Goal: Check status: Check status

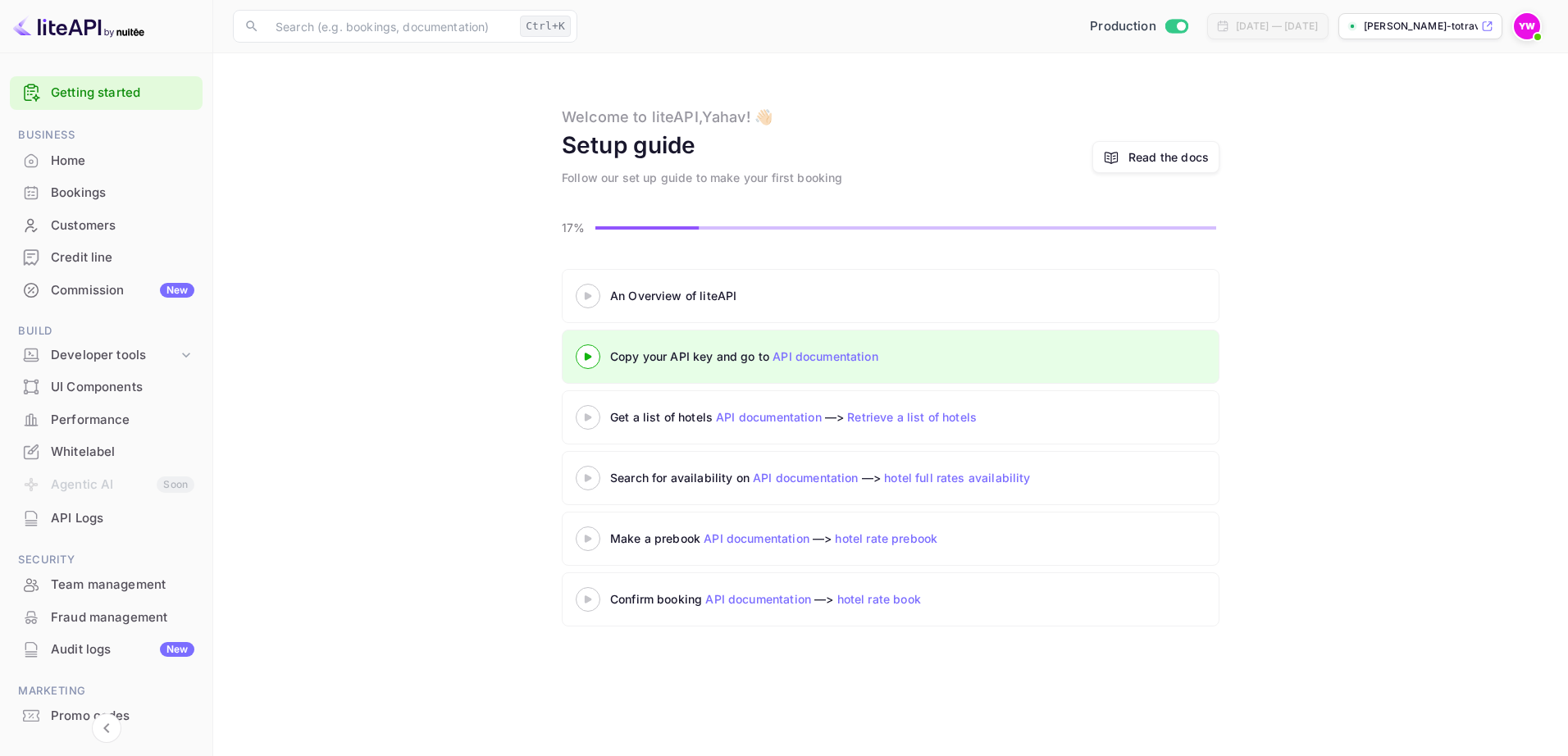
click at [76, 192] on div "Bookings" at bounding box center [122, 192] width 143 height 19
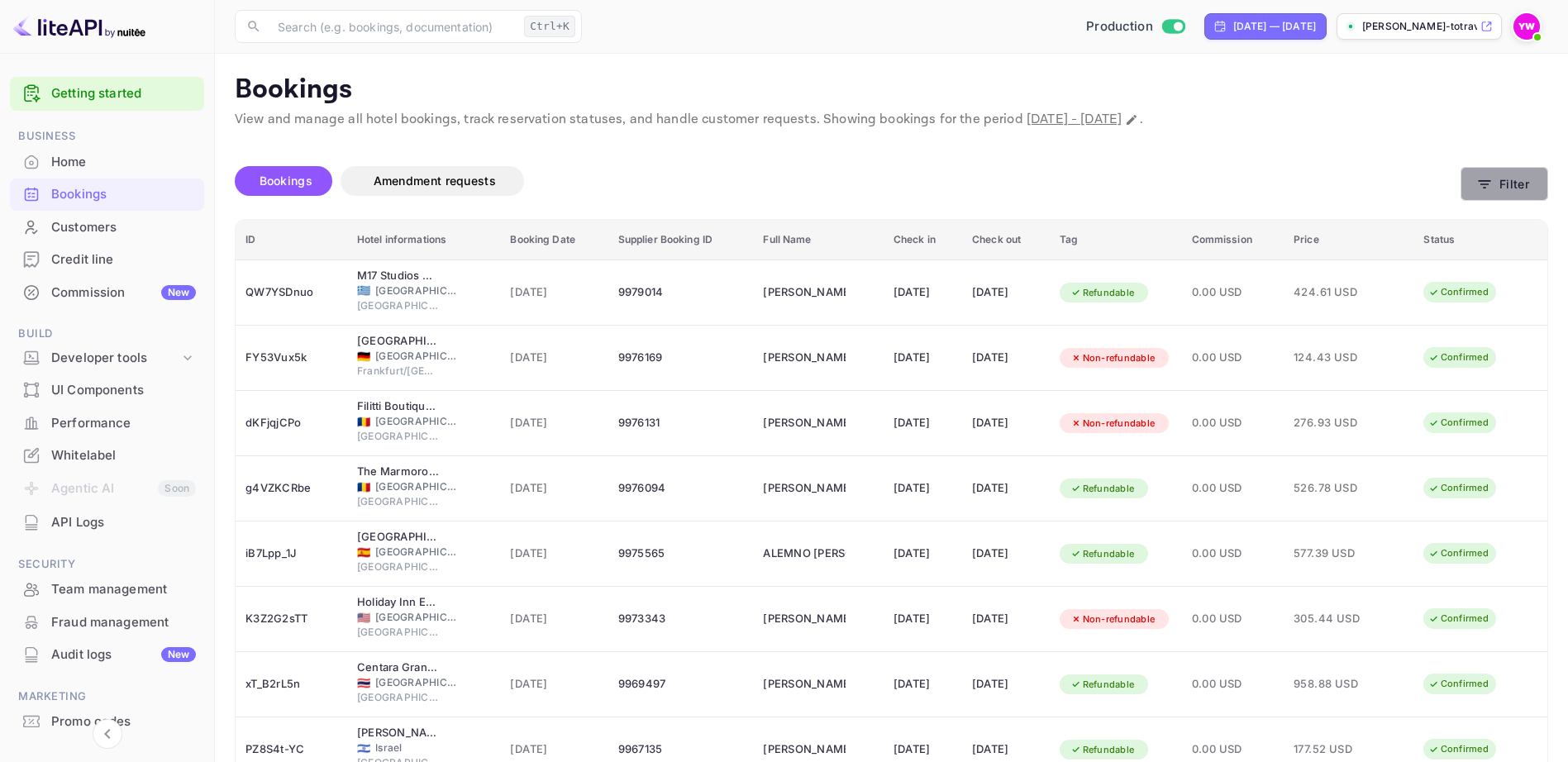
click at [1499, 190] on button "Filter" at bounding box center [1504, 184] width 88 height 34
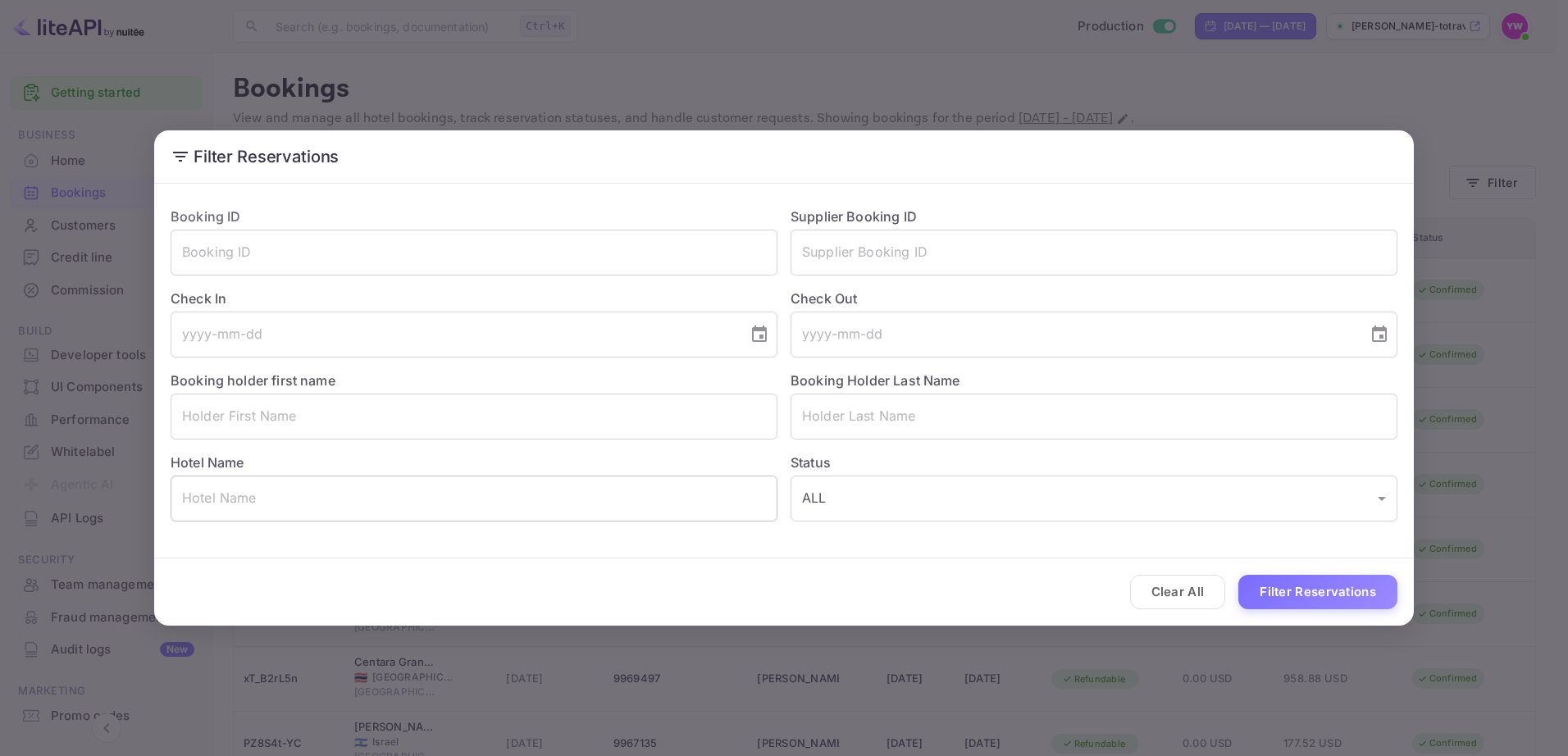
click at [272, 499] on input "text" at bounding box center [474, 498] width 607 height 46
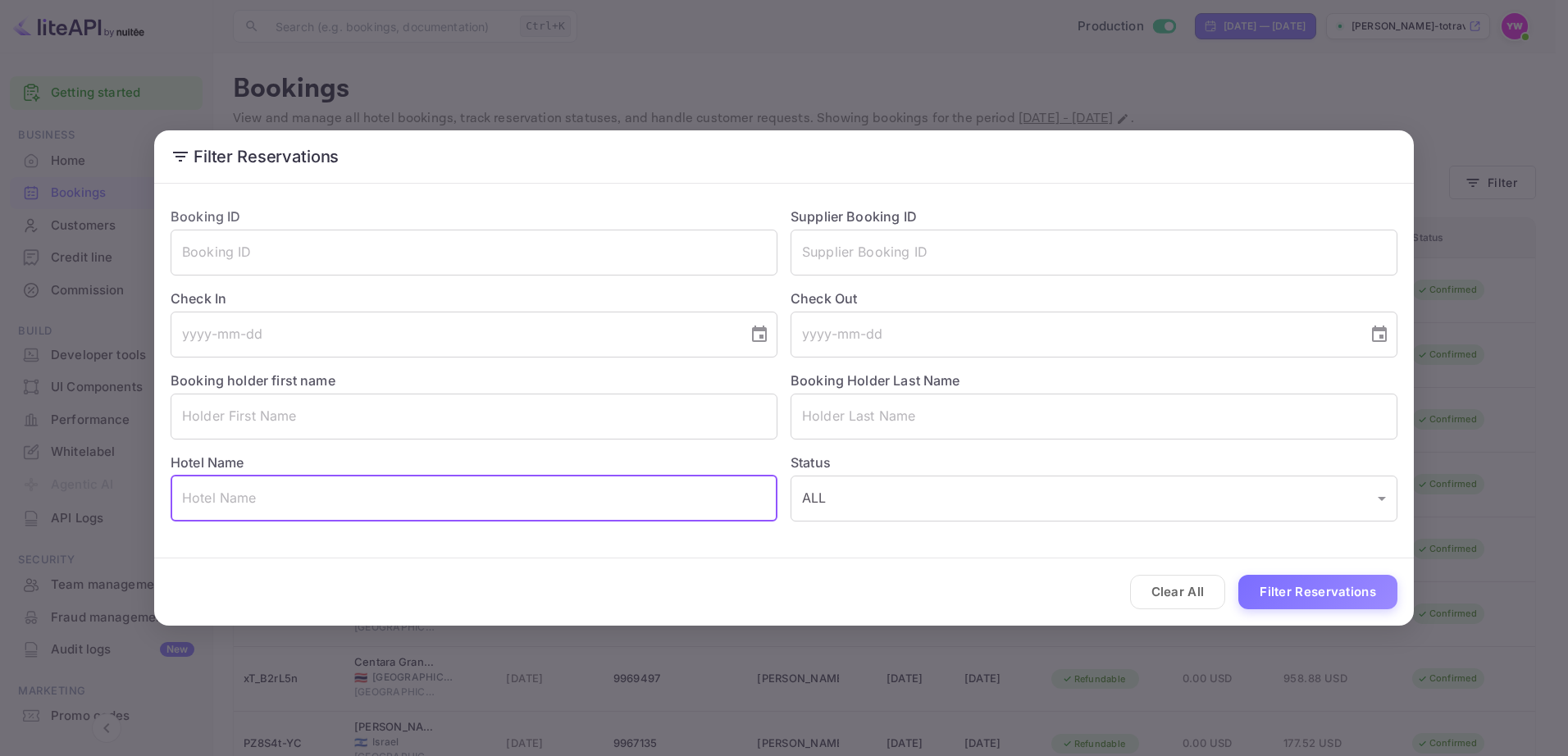
paste input "The Circus Hostel"
type input "The Circus Hostel"
click at [1345, 592] on button "Filter Reservations" at bounding box center [1318, 593] width 159 height 35
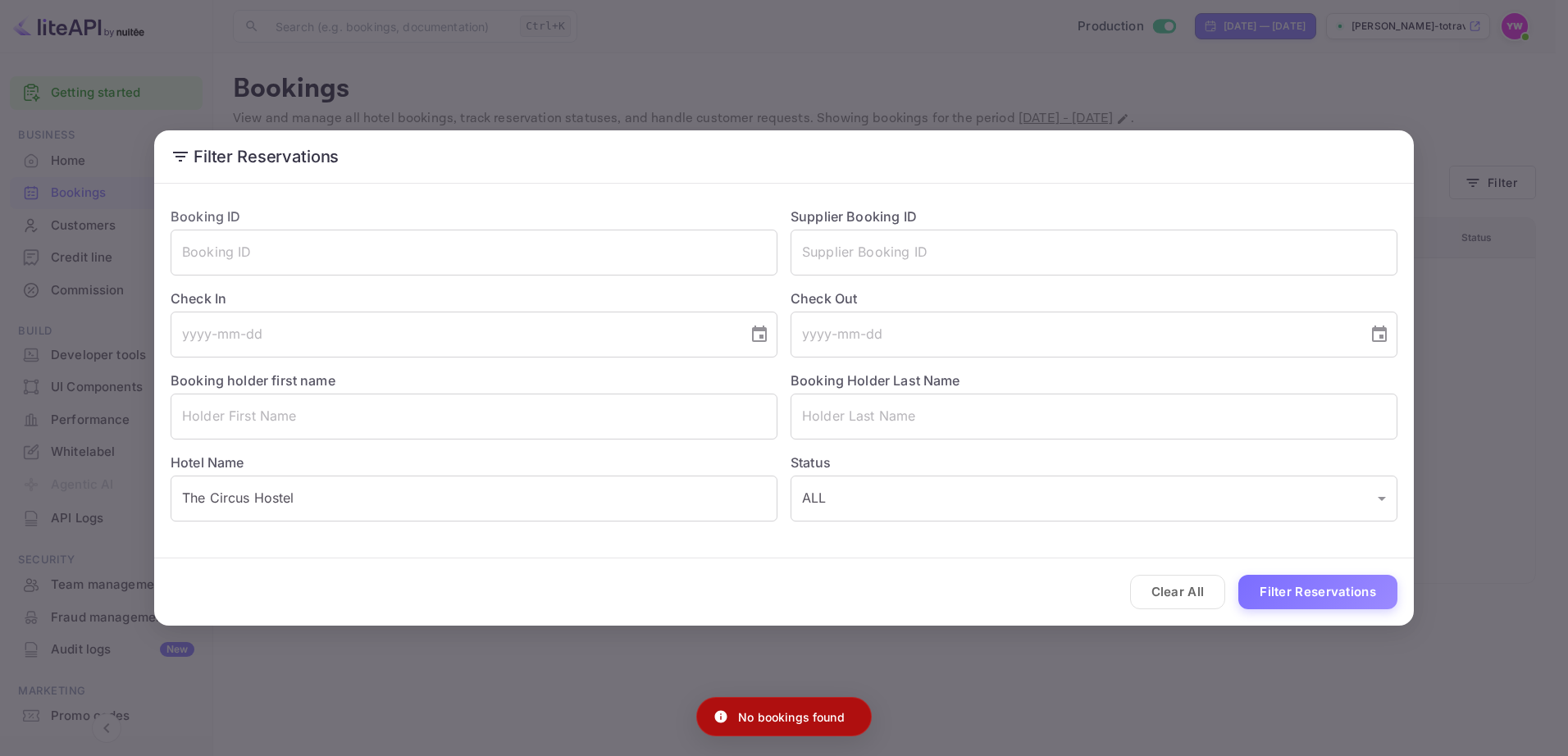
click at [778, 717] on p "No bookings found" at bounding box center [792, 717] width 107 height 17
click at [776, 719] on p "No bookings found" at bounding box center [792, 717] width 107 height 17
copy div "No bookings found"
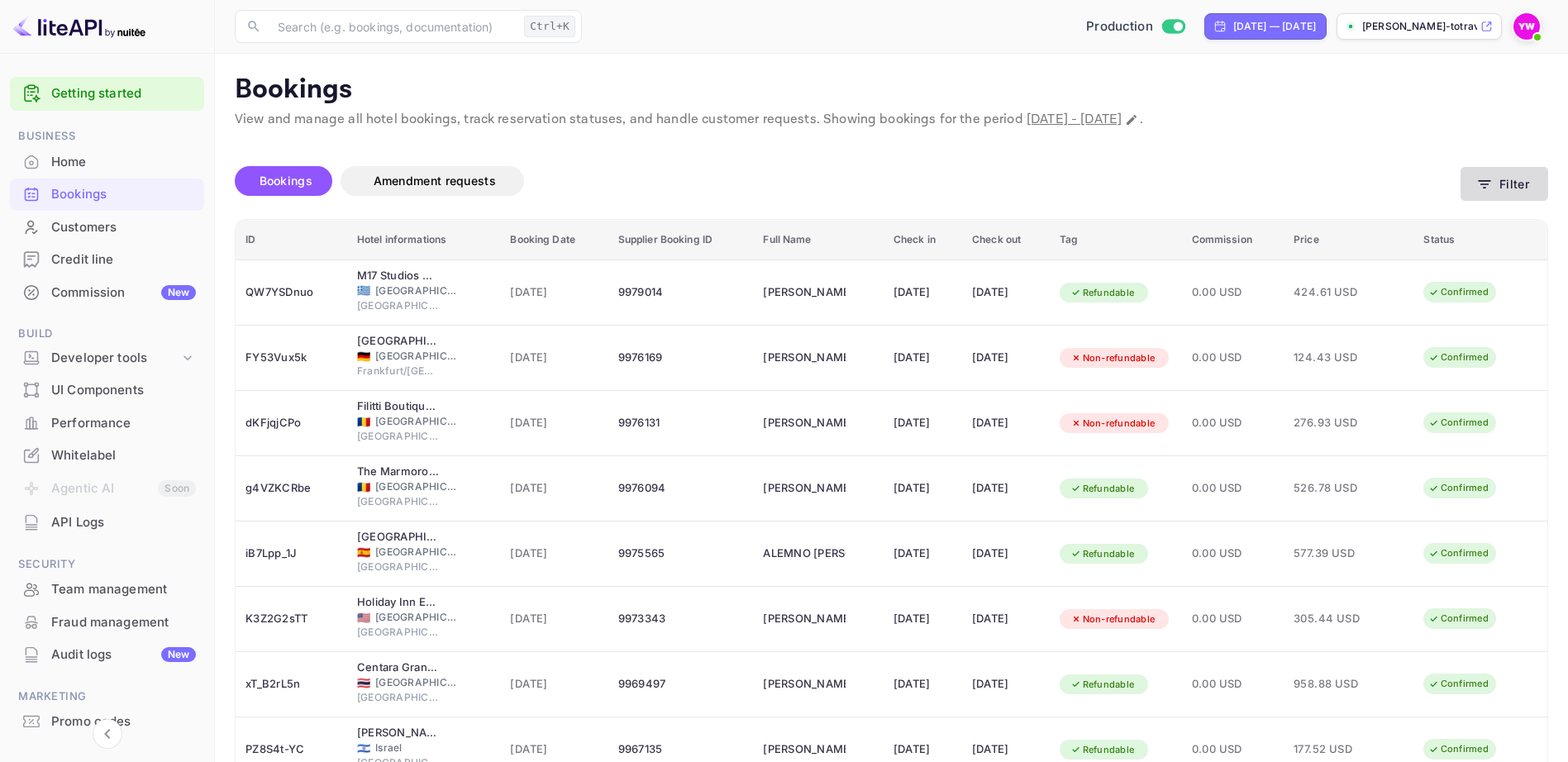
click at [1478, 180] on icon "button" at bounding box center [1485, 184] width 13 height 8
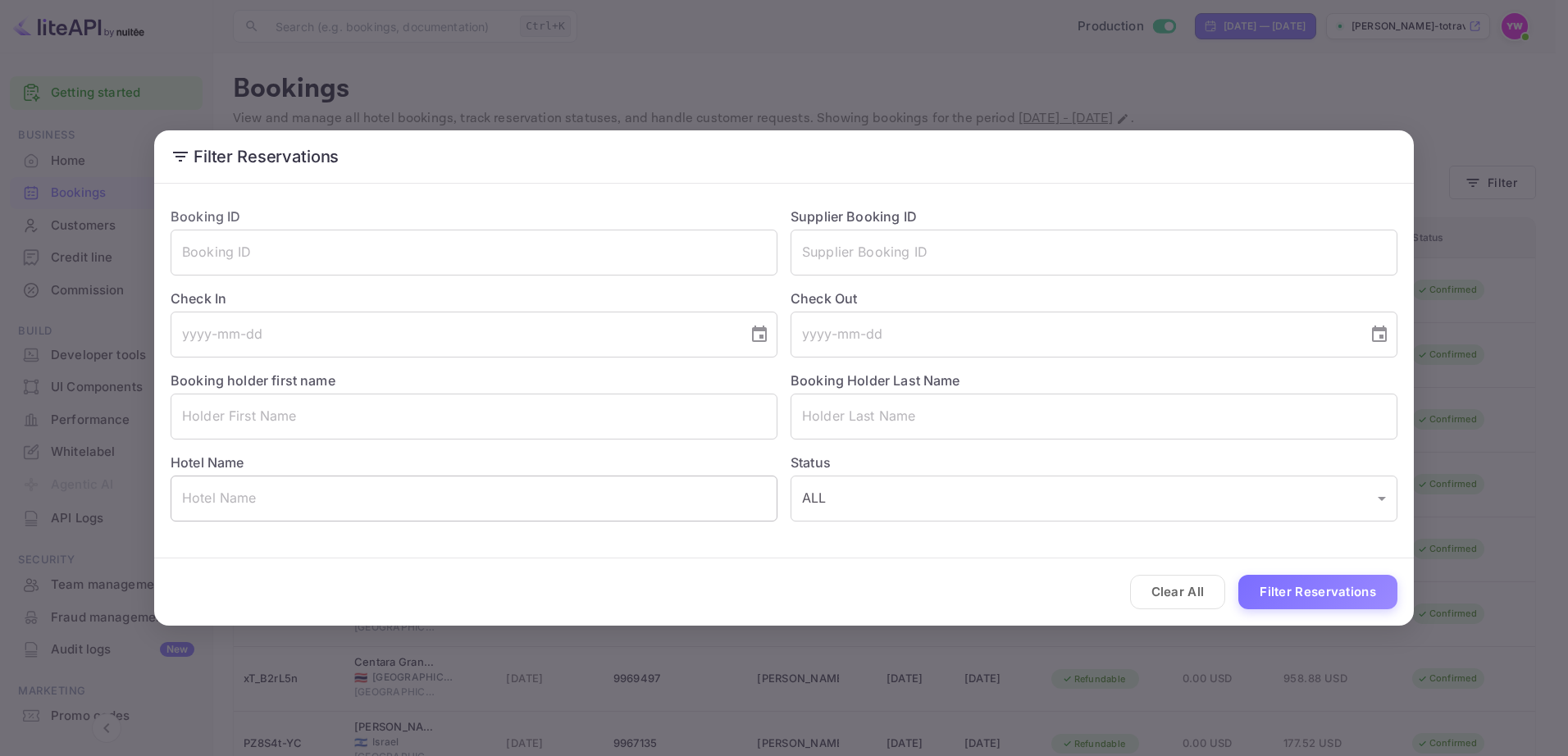
click at [415, 498] on input "text" at bounding box center [474, 498] width 607 height 46
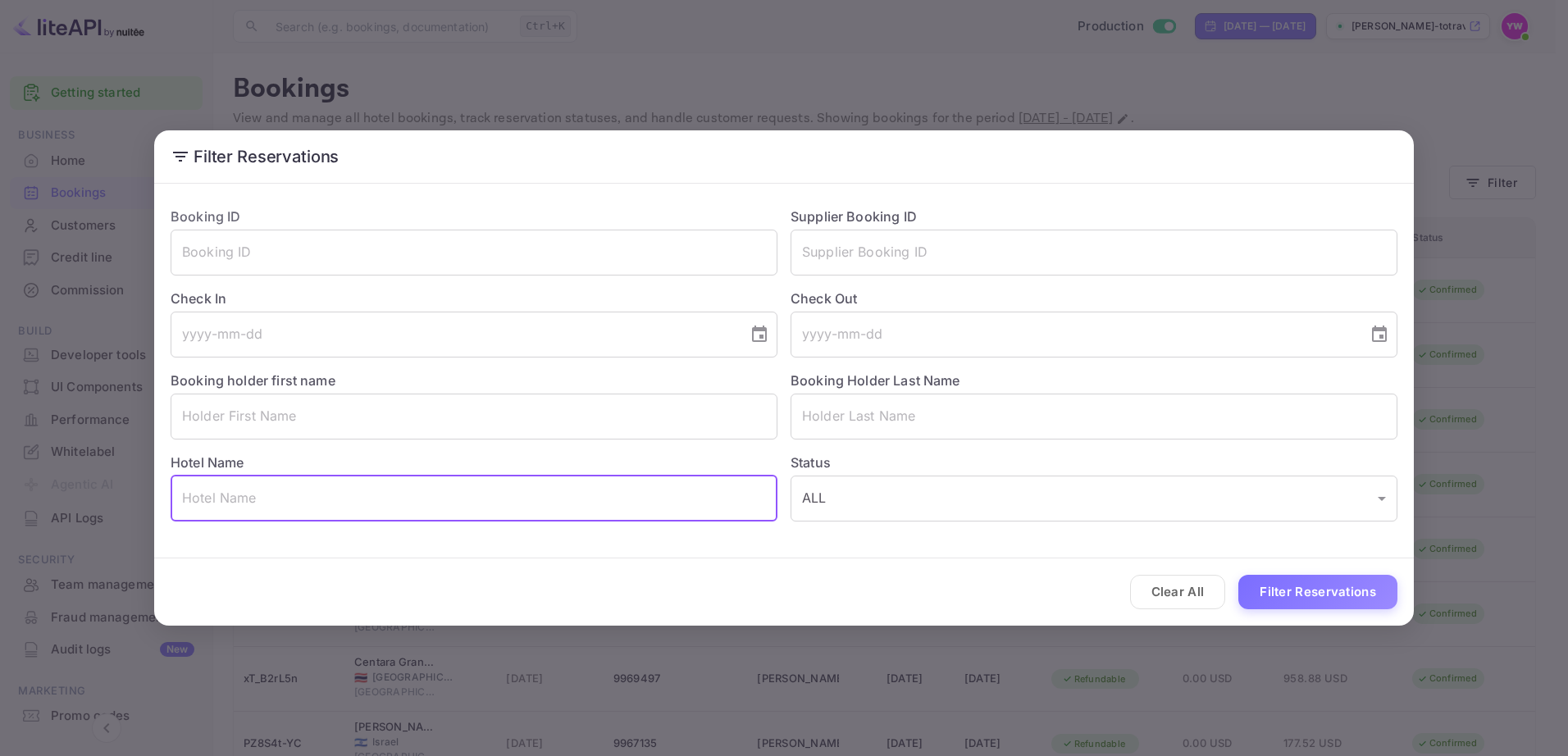
paste input "The Circus Hostel"
type input "The Circus Hostel"
click at [1268, 592] on button "Filter Reservations" at bounding box center [1318, 593] width 159 height 35
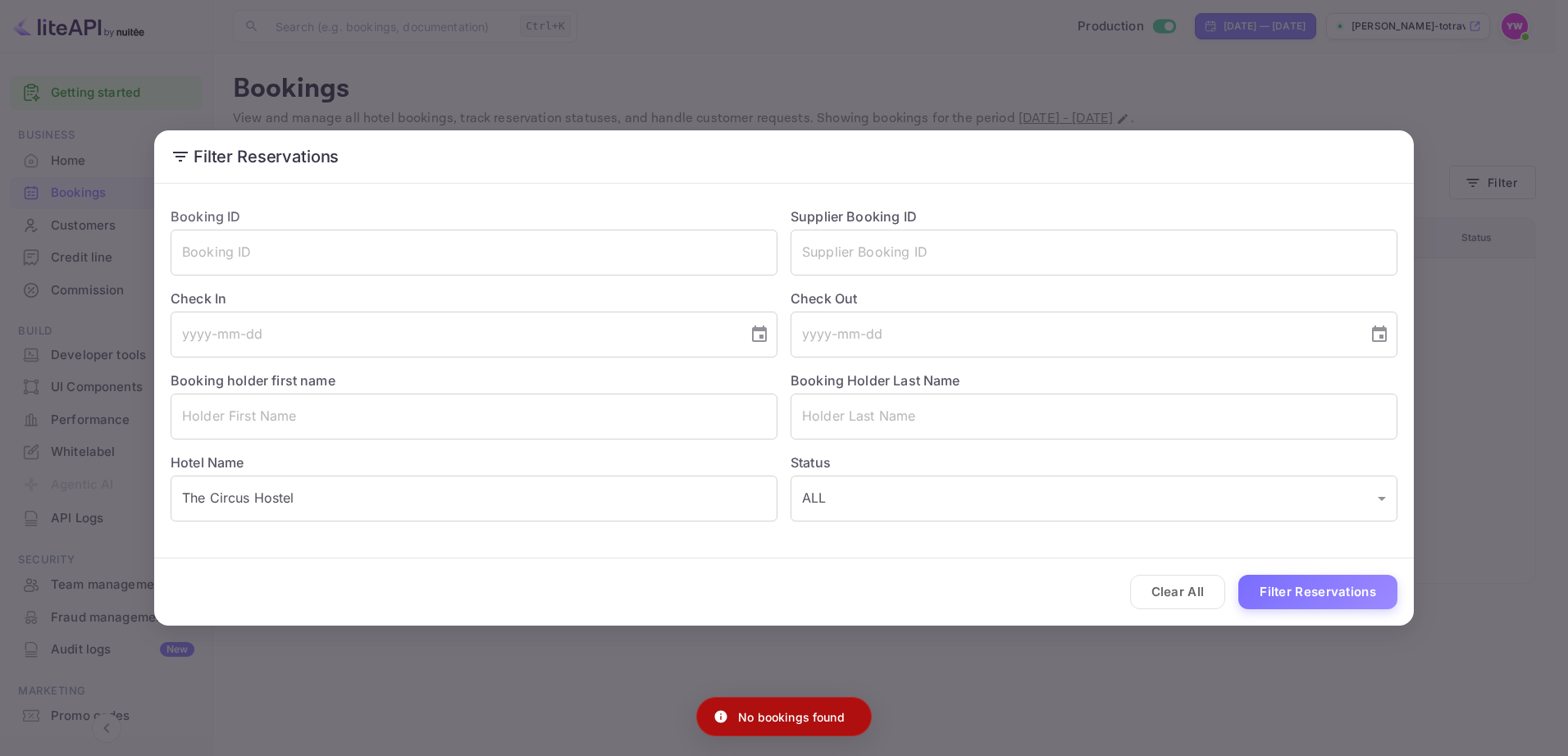
click at [778, 722] on p "No bookings found" at bounding box center [792, 717] width 107 height 17
copy div "No bookings found"
